Goal: Information Seeking & Learning: Understand process/instructions

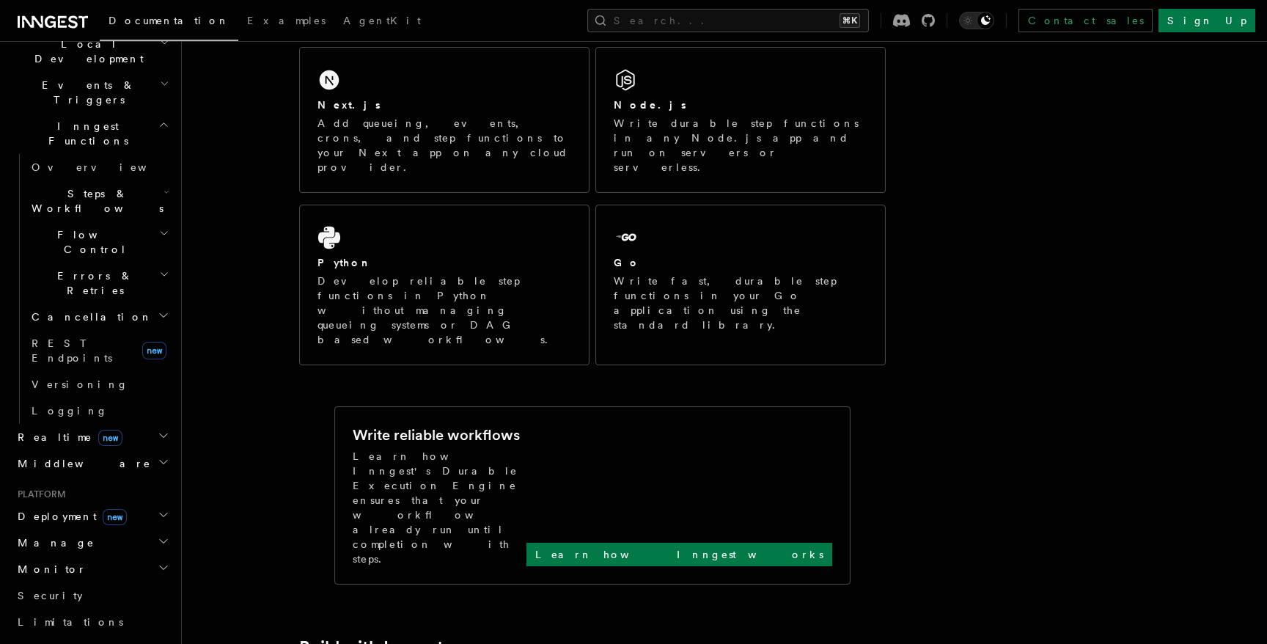
scroll to position [229, 0]
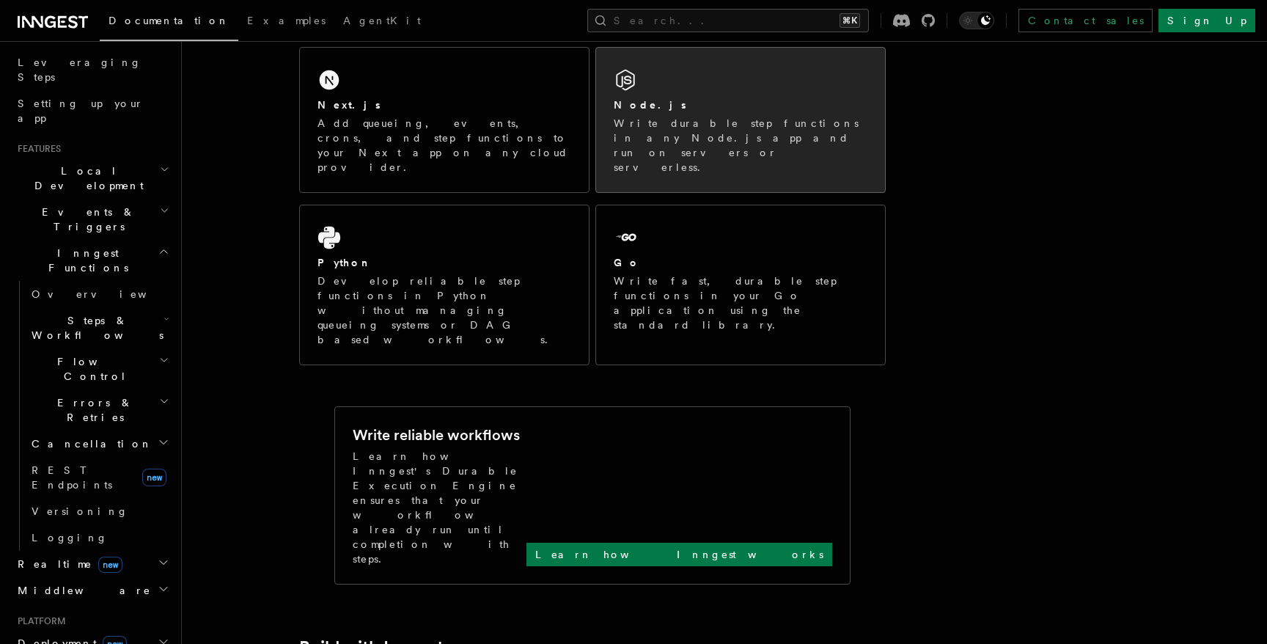
click at [708, 105] on div "Node.js" at bounding box center [741, 105] width 254 height 15
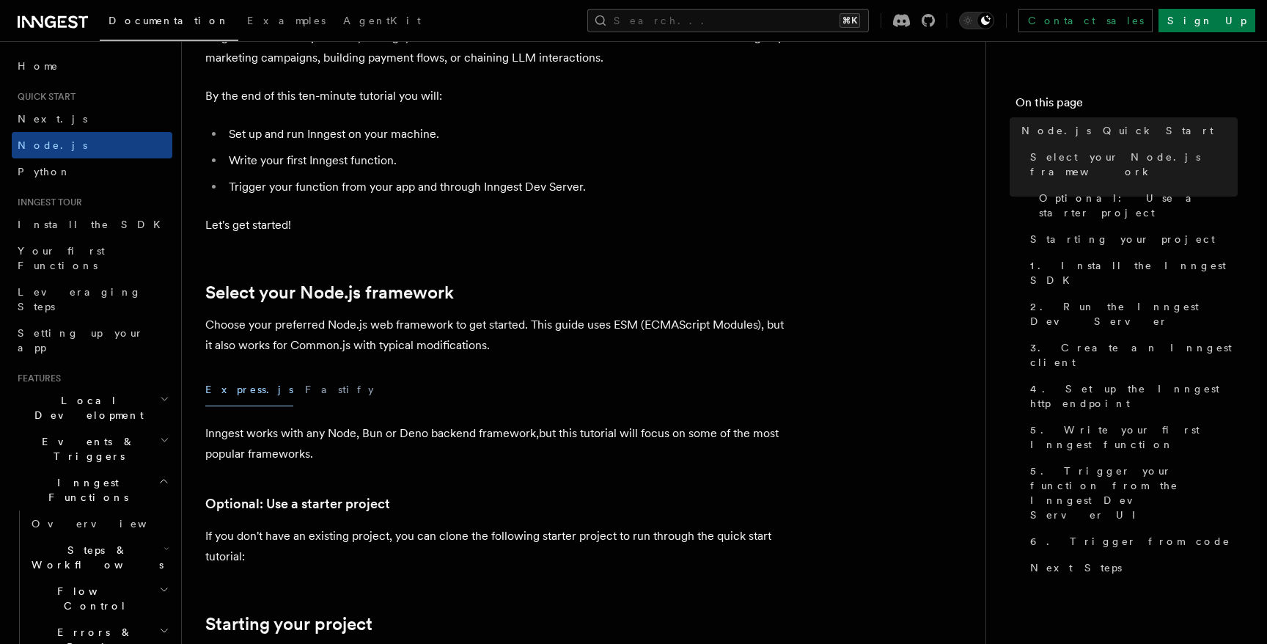
scroll to position [155, 0]
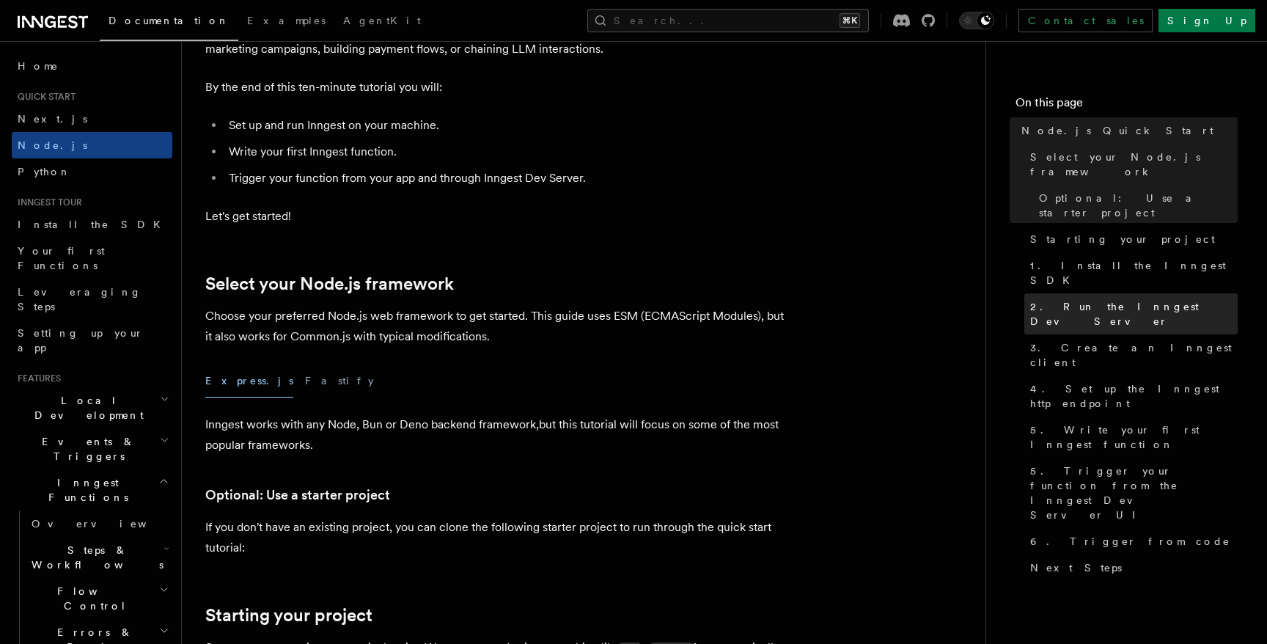
click at [1092, 299] on span "2. Run the Inngest Dev Server" at bounding box center [1133, 313] width 207 height 29
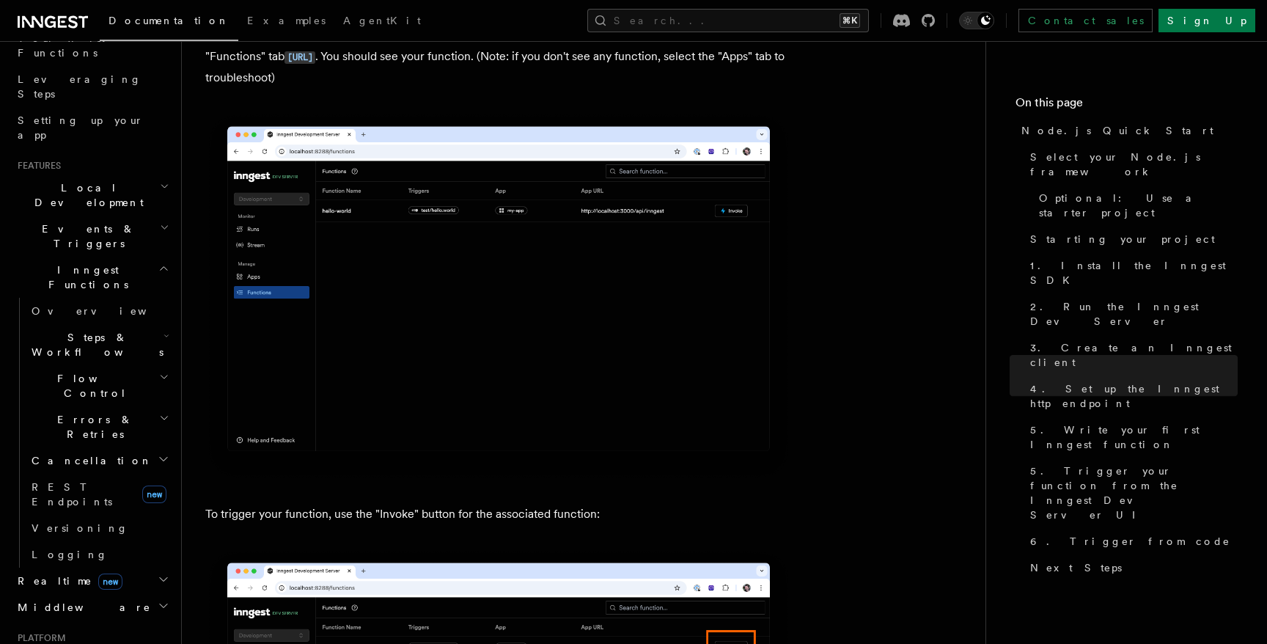
scroll to position [254, 0]
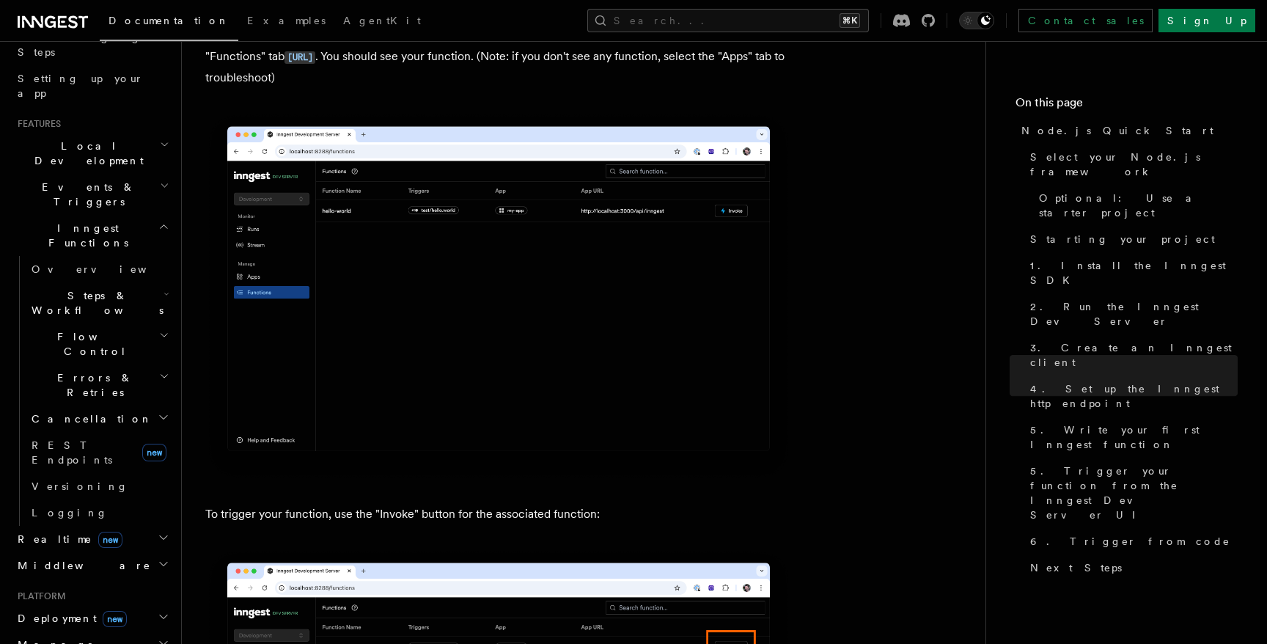
click at [158, 611] on icon "button" at bounding box center [164, 617] width 12 height 12
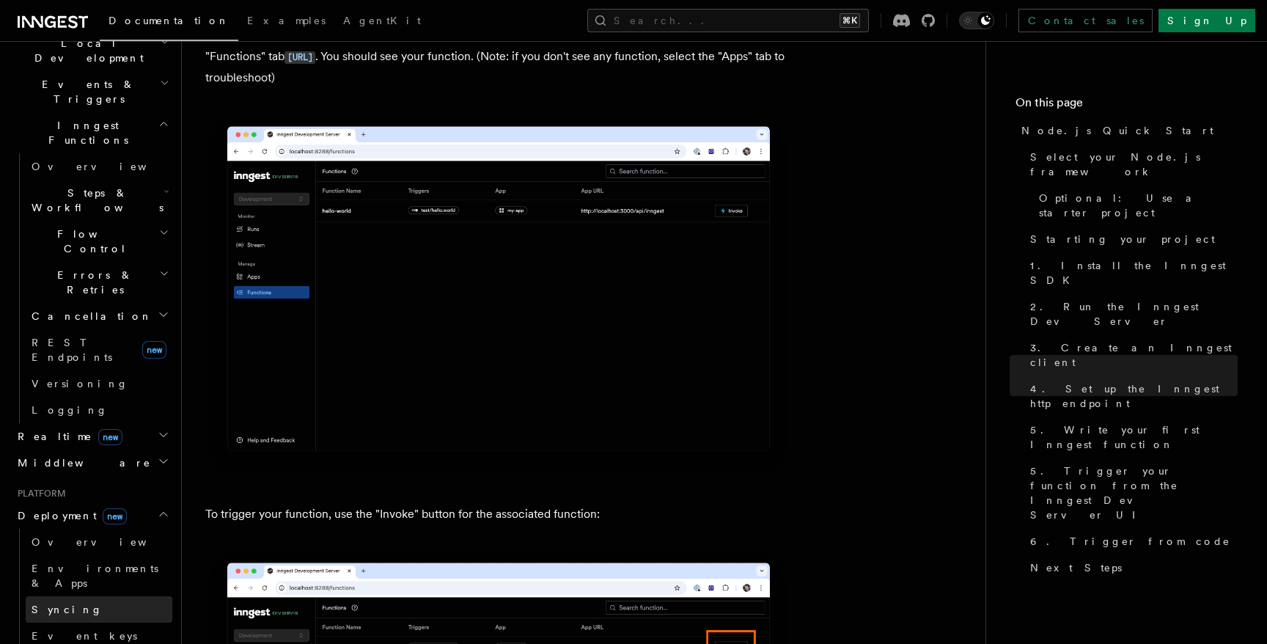
scroll to position [606, 0]
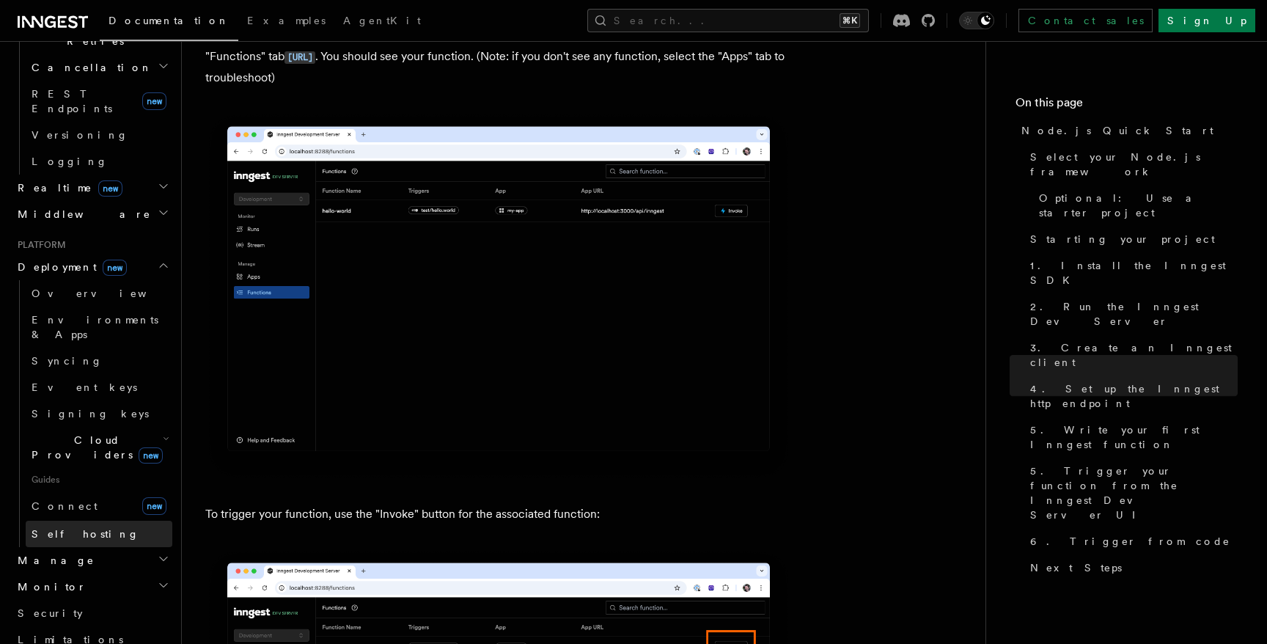
click at [63, 526] on span "Self hosting" at bounding box center [86, 533] width 108 height 15
